Goal: Task Accomplishment & Management: Manage account settings

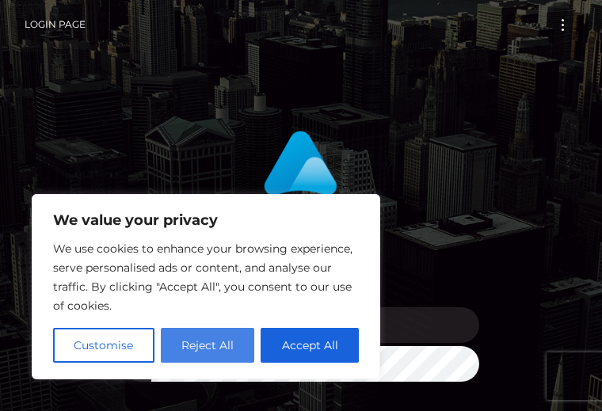
click at [228, 343] on button "Reject All" at bounding box center [208, 345] width 94 height 35
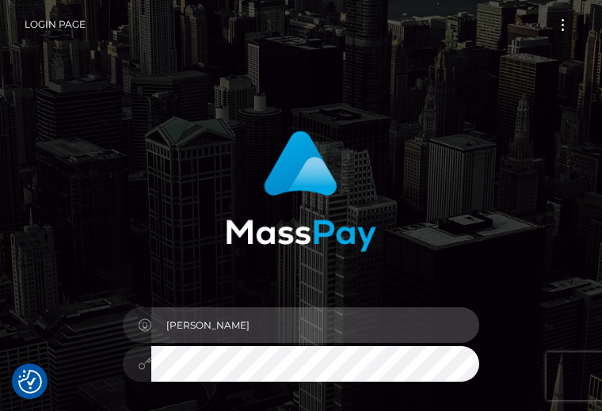
click at [266, 331] on input "Aya" at bounding box center [315, 325] width 328 height 36
type input "A"
type input "[EMAIL_ADDRESS][DOMAIN_NAME]"
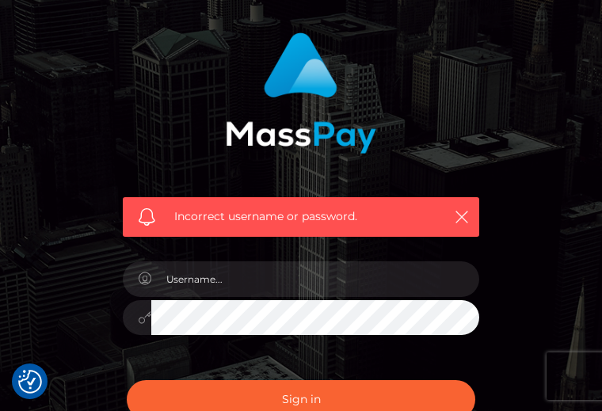
scroll to position [101, 0]
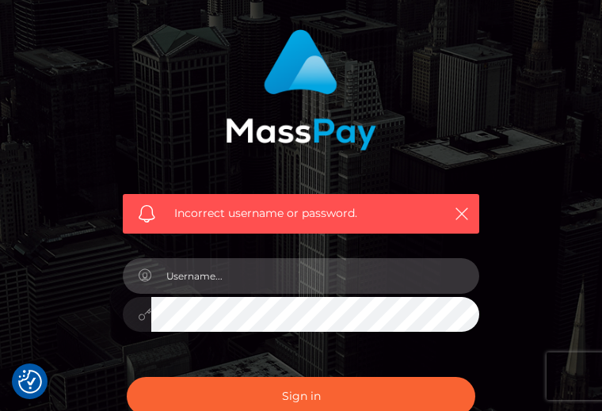
click at [272, 278] on input "text" at bounding box center [315, 276] width 328 height 36
type input "[EMAIL_ADDRESS][DOMAIN_NAME]"
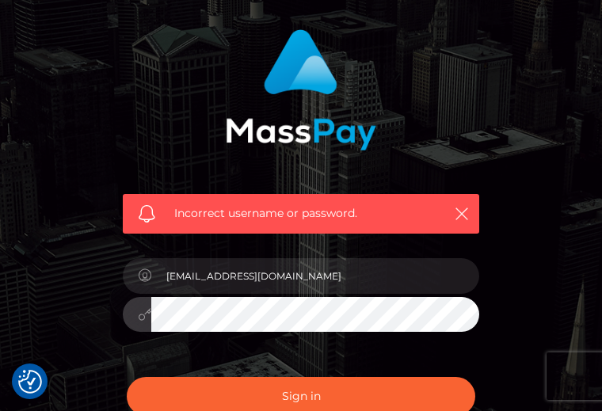
click at [127, 377] on button "Sign in" at bounding box center [301, 396] width 348 height 39
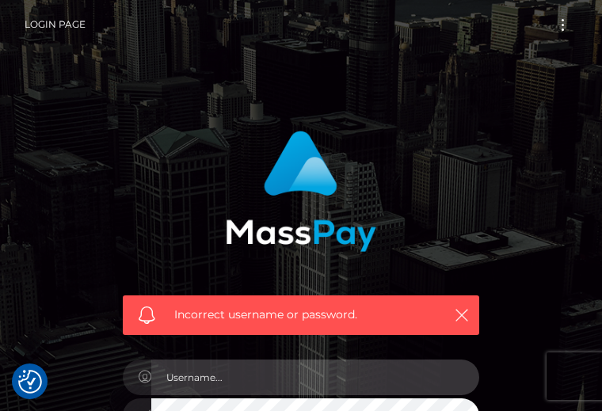
click at [291, 380] on input "text" at bounding box center [315, 378] width 328 height 36
type input "[EMAIL_ADDRESS][DOMAIN_NAME]"
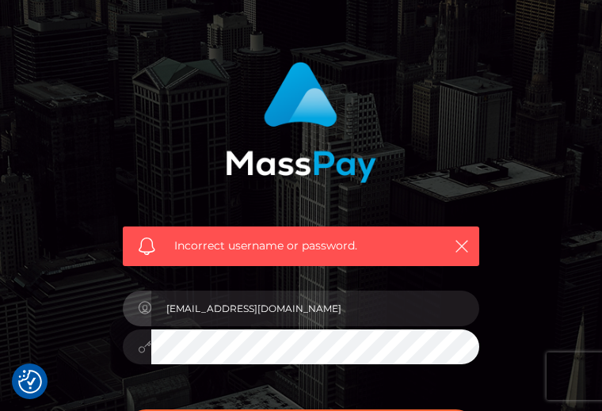
scroll to position [97, 0]
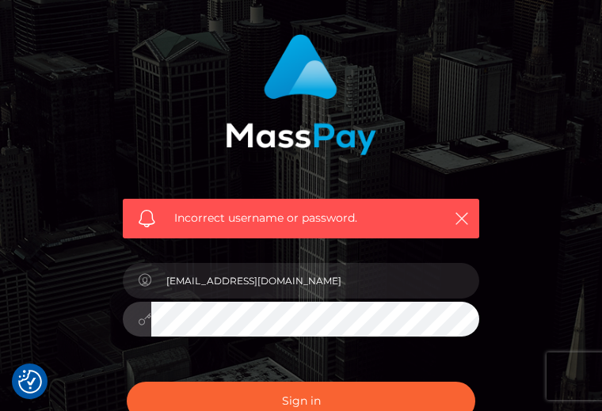
click at [121, 324] on div "[EMAIL_ADDRESS][DOMAIN_NAME]" at bounding box center [301, 311] width 380 height 121
click at [127, 382] on button "Sign in" at bounding box center [301, 401] width 348 height 39
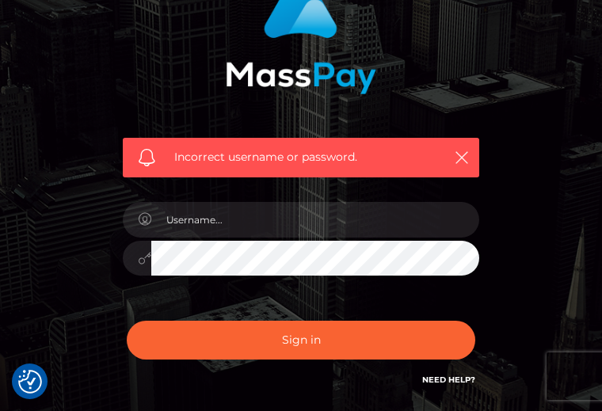
scroll to position [163, 0]
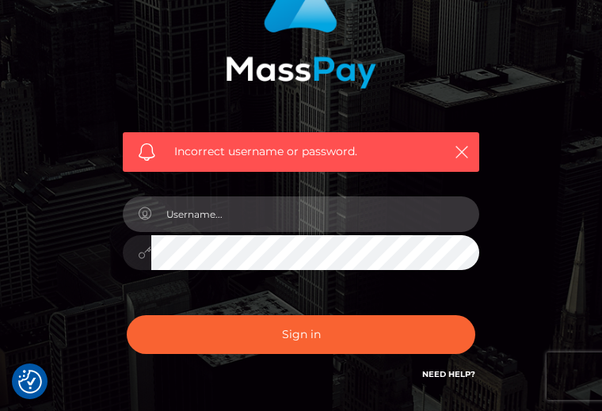
click at [185, 216] on input "text" at bounding box center [315, 214] width 328 height 36
type input "[EMAIL_ADDRESS][DOMAIN_NAME]"
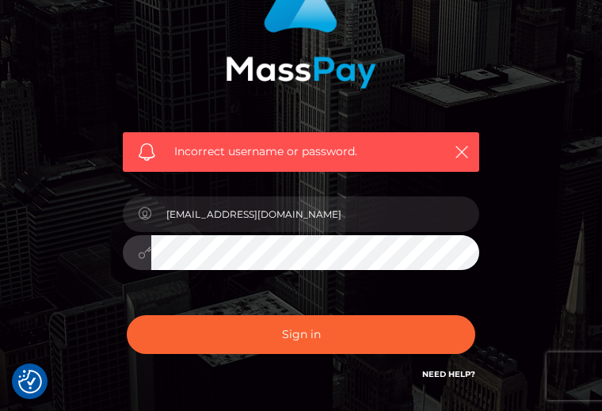
click at [95, 241] on div "Incorrect username or password. bmbrtsa@gmail.com" at bounding box center [301, 183] width 428 height 455
click at [127, 315] on button "Sign in" at bounding box center [301, 334] width 348 height 39
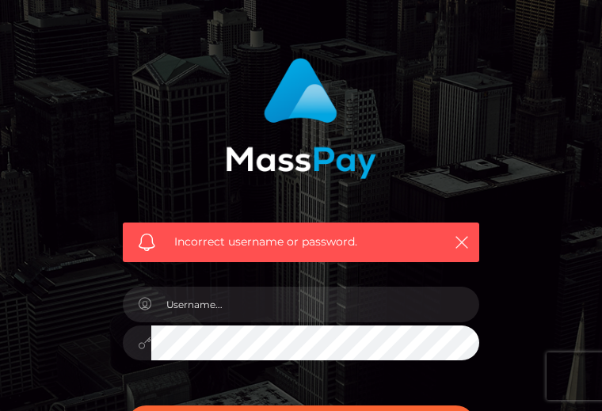
scroll to position [74, 0]
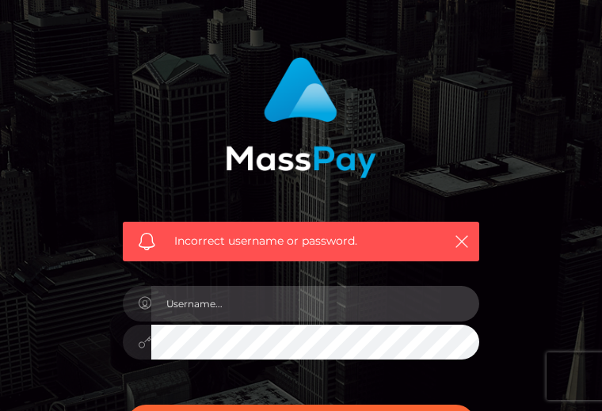
click at [227, 302] on input "text" at bounding box center [315, 304] width 328 height 36
type input "[EMAIL_ADDRESS][DOMAIN_NAME]"
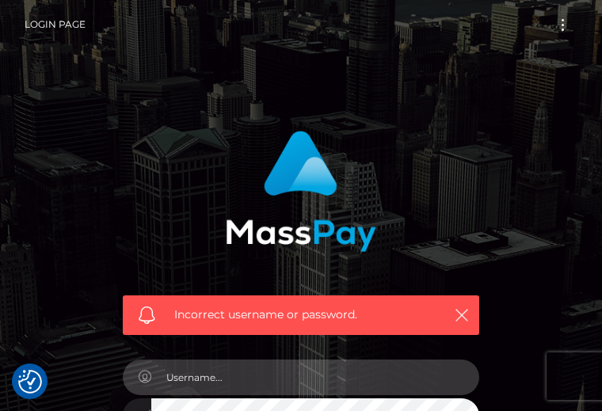
click at [256, 388] on input "text" at bounding box center [315, 378] width 328 height 36
type input "[EMAIL_ADDRESS][DOMAIN_NAME]"
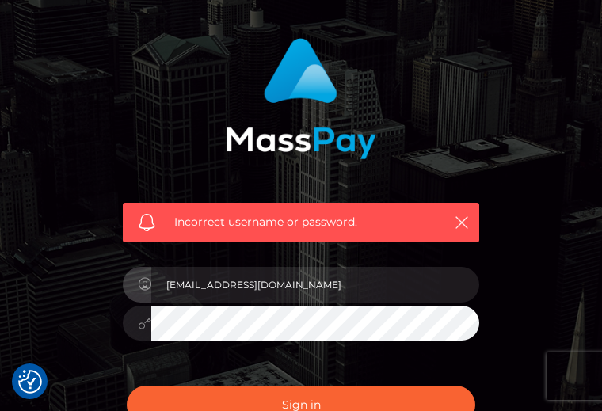
scroll to position [97, 0]
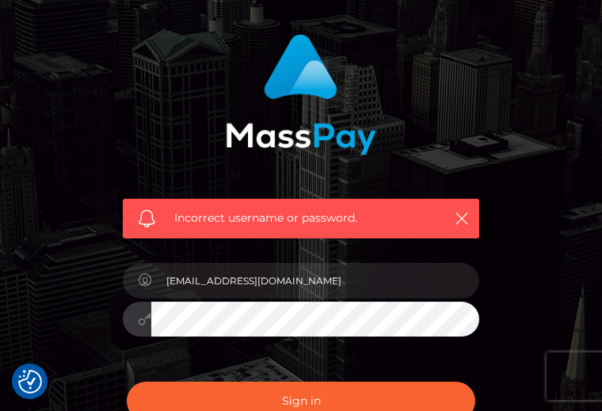
click at [133, 310] on div at bounding box center [301, 317] width 356 height 31
click at [127, 382] on button "Sign in" at bounding box center [301, 401] width 348 height 39
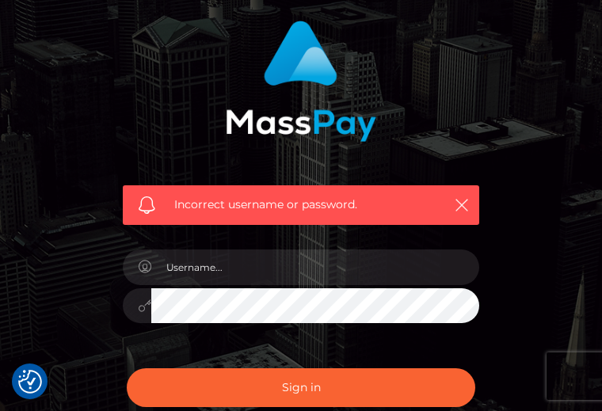
scroll to position [112, 0]
